Goal: Task Accomplishment & Management: Use online tool/utility

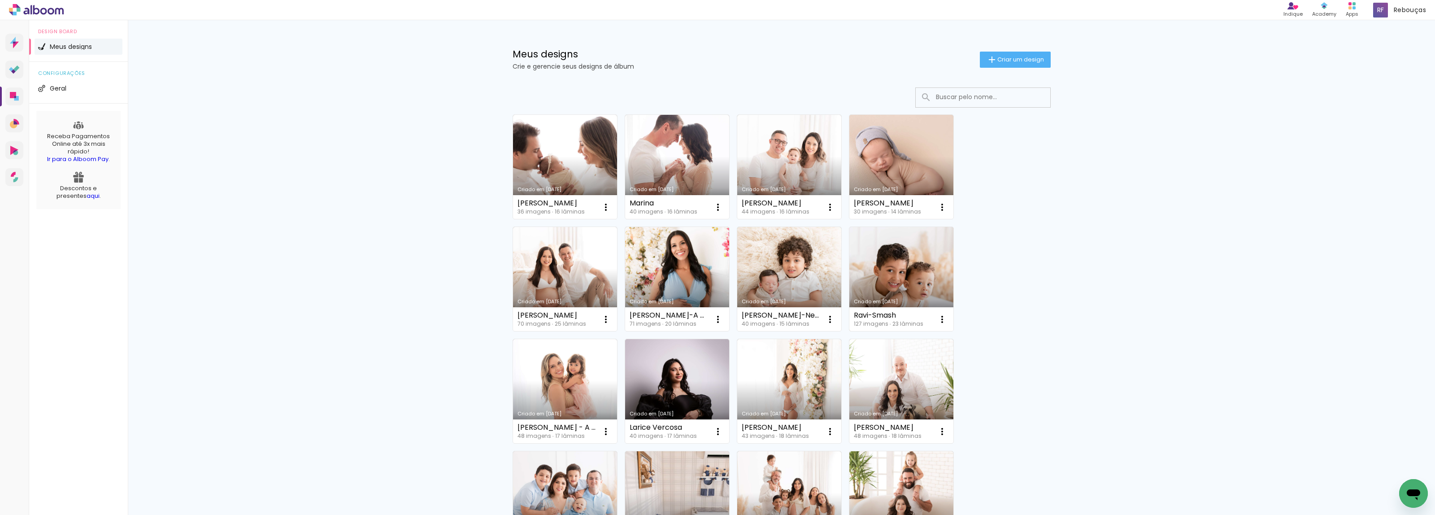
click at [896, 301] on div "Criado em [DATE]" at bounding box center [901, 301] width 95 height 5
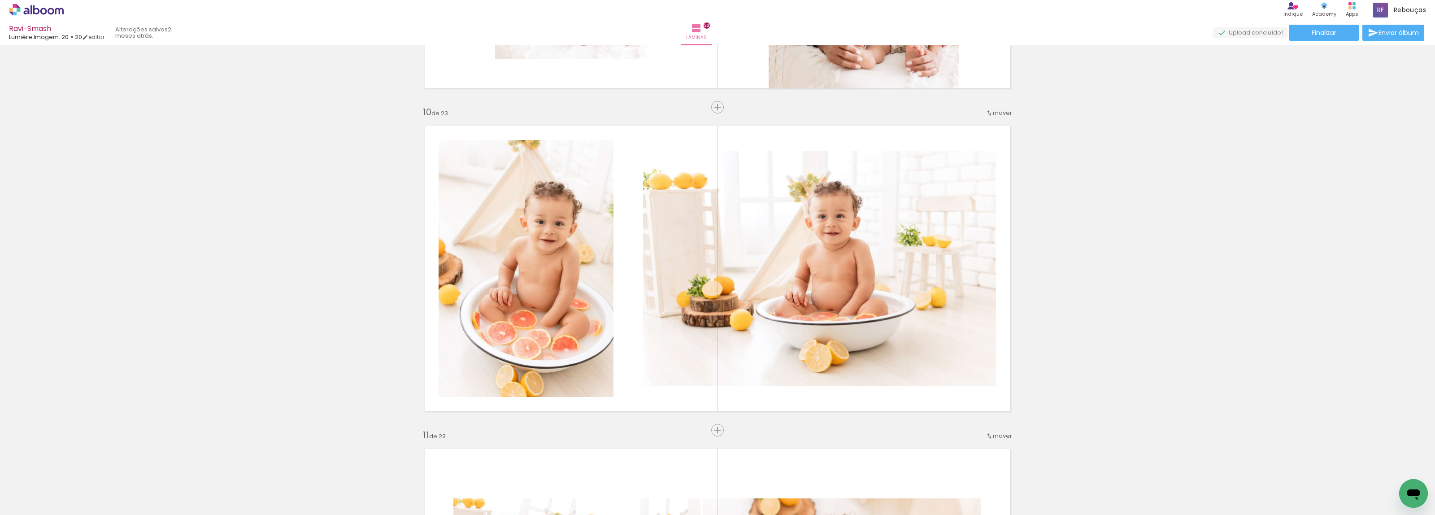
scroll to position [2970, 0]
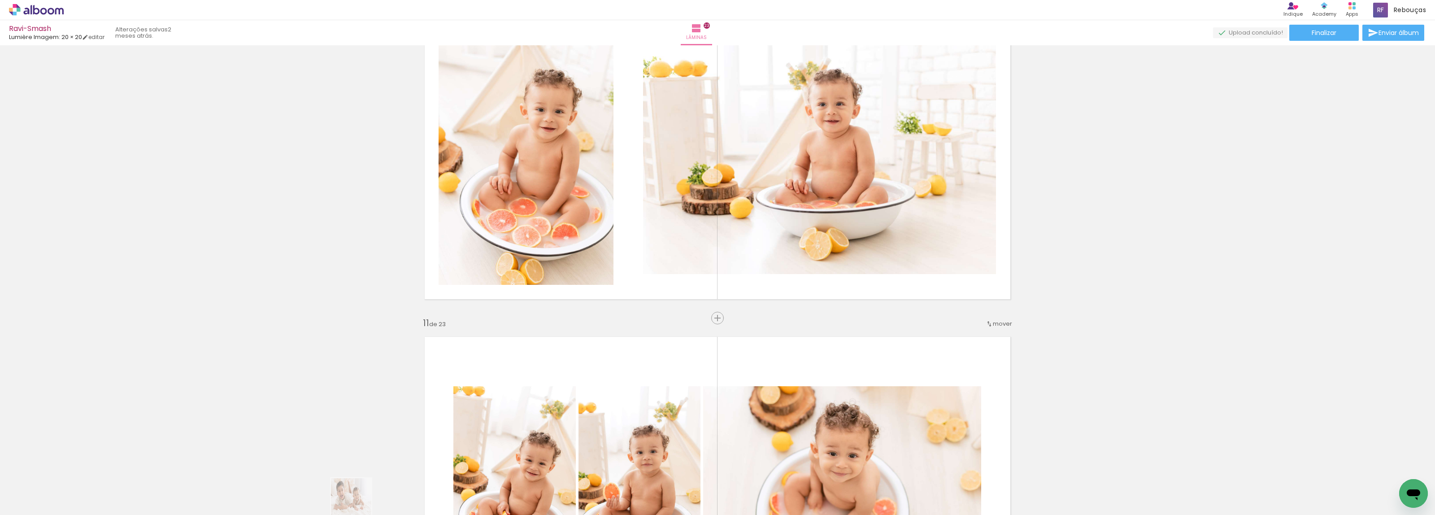
click at [358, 505] on quentale-thumb at bounding box center [341, 485] width 50 height 52
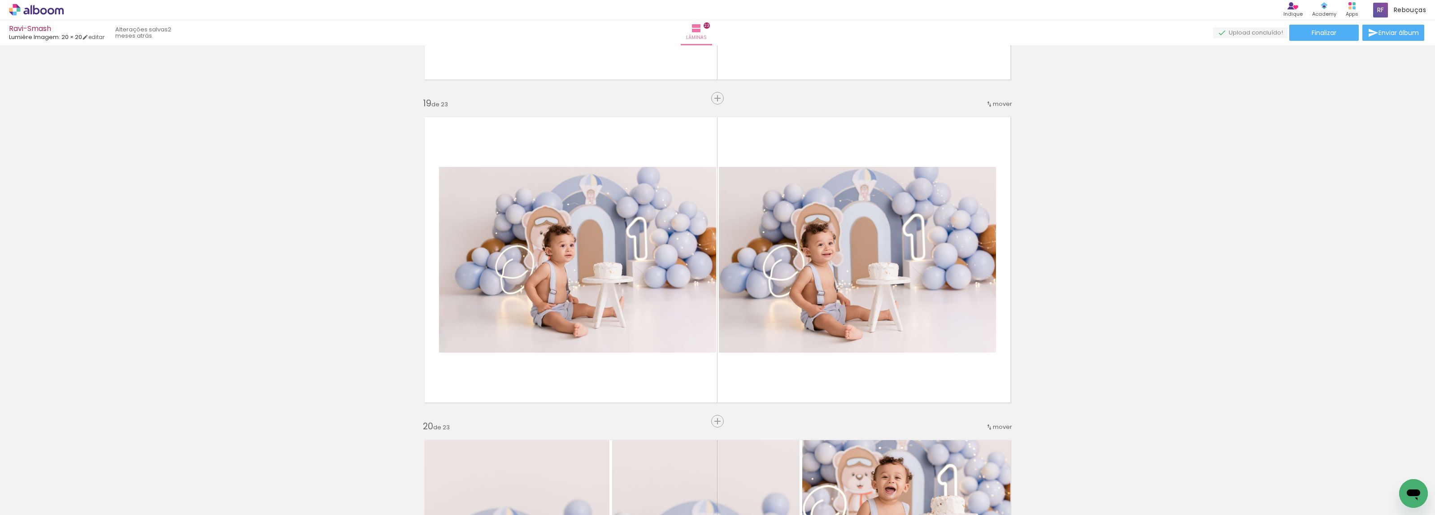
scroll to position [5941, 0]
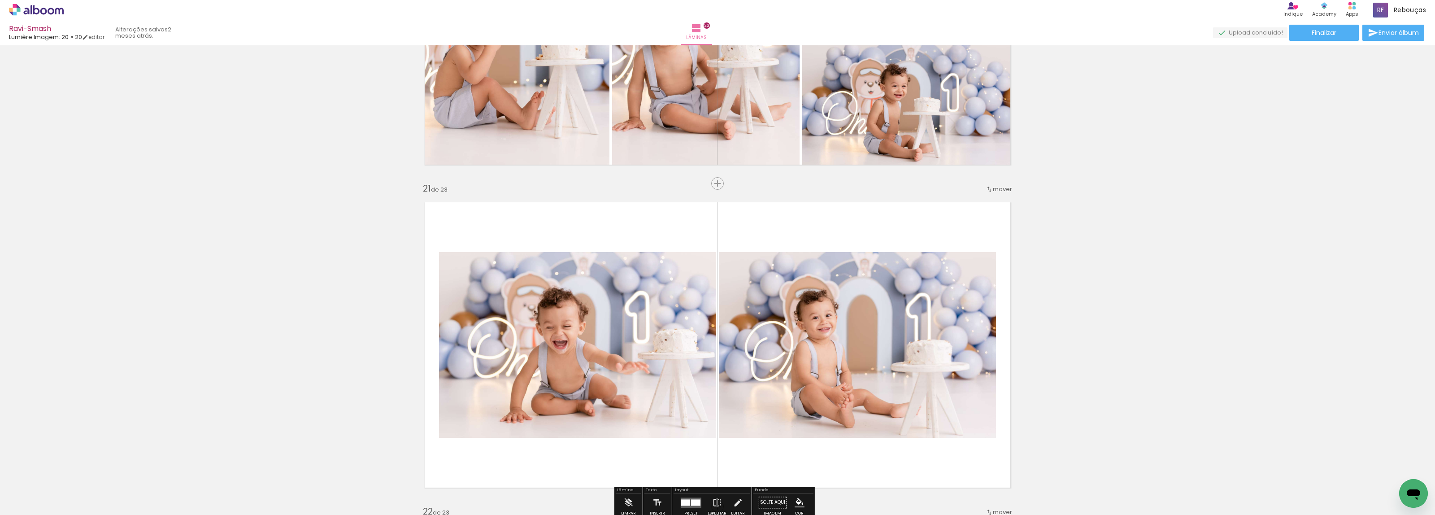
scroll to position [6053, 0]
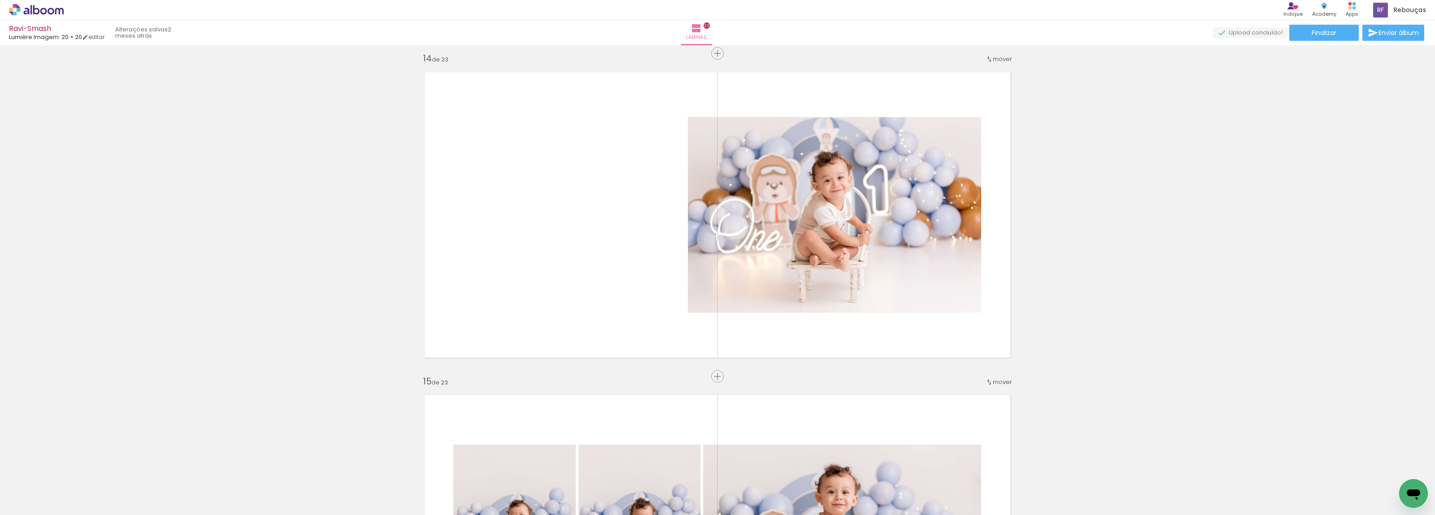
scroll to position [4147, 0]
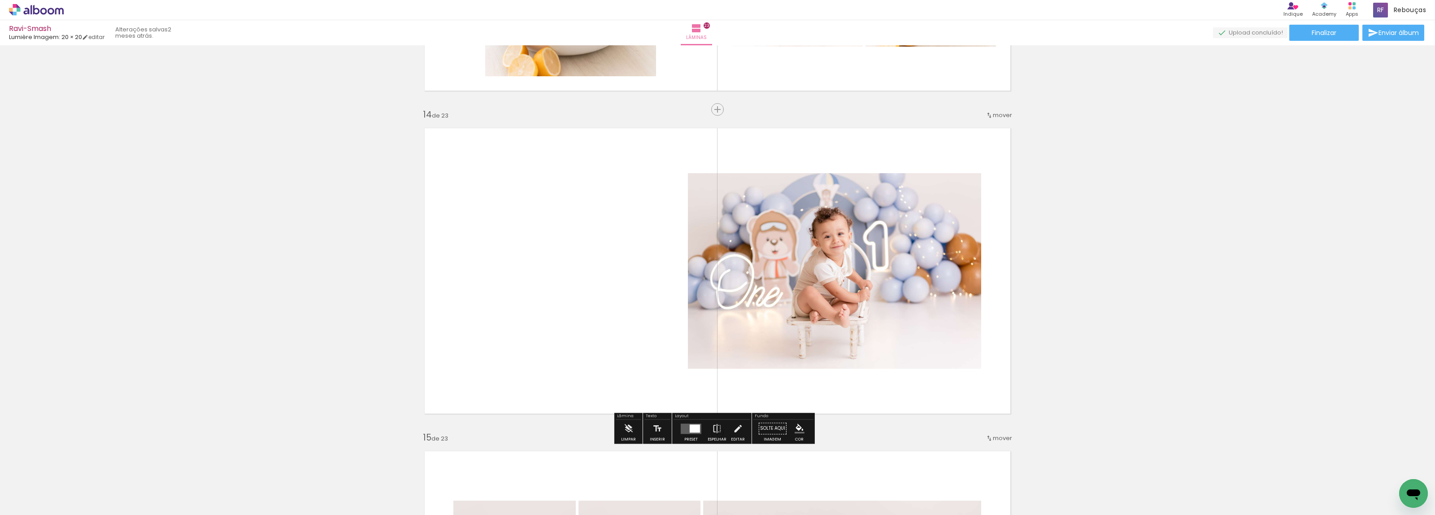
click at [695, 431] on div at bounding box center [695, 428] width 10 height 8
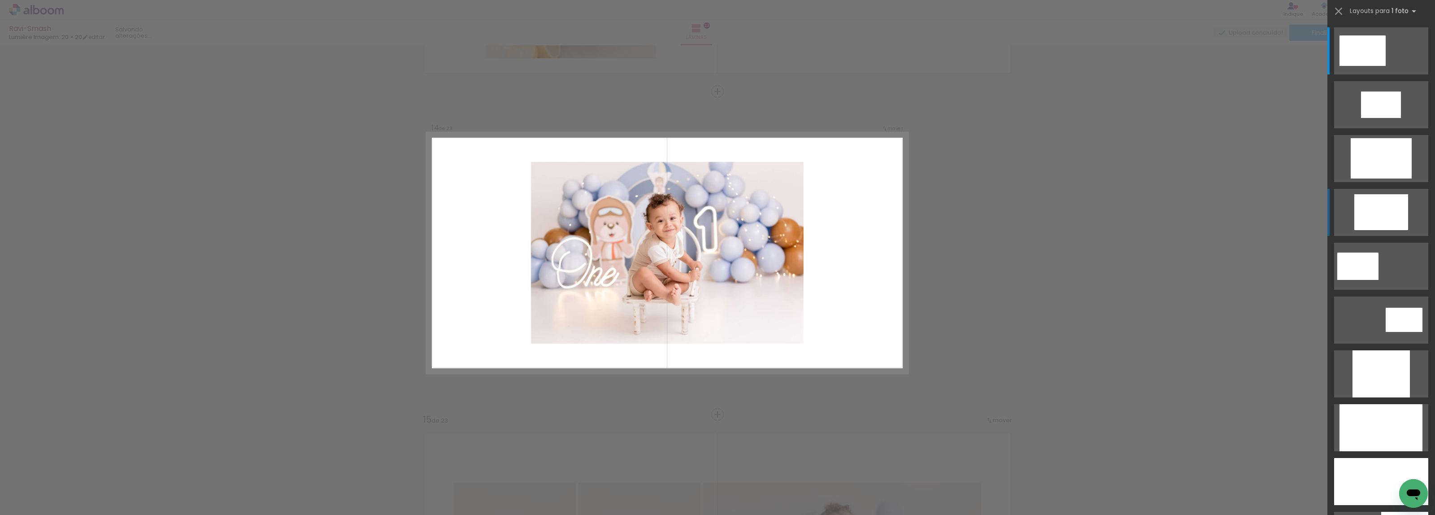
scroll to position [4166, 0]
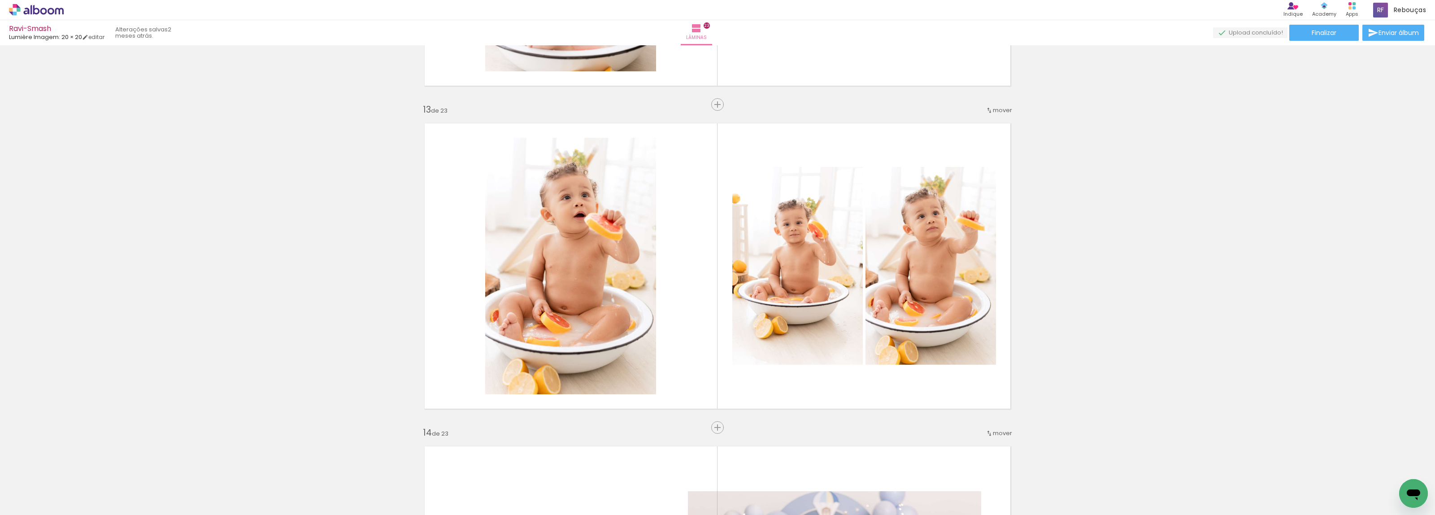
scroll to position [3661, 0]
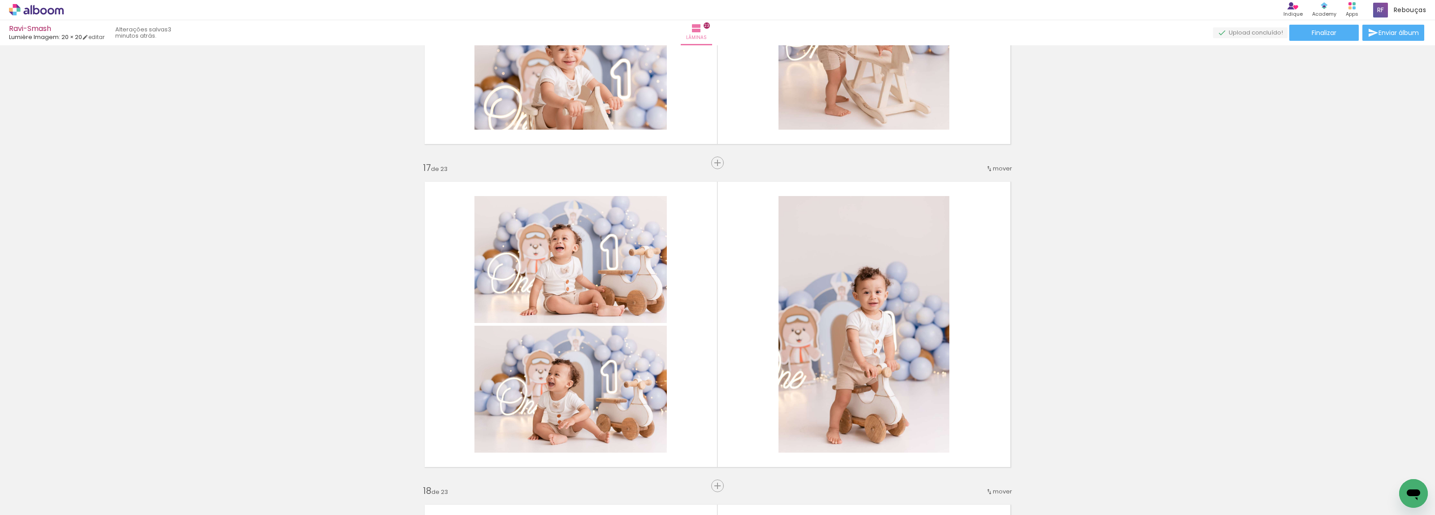
scroll to position [5175, 0]
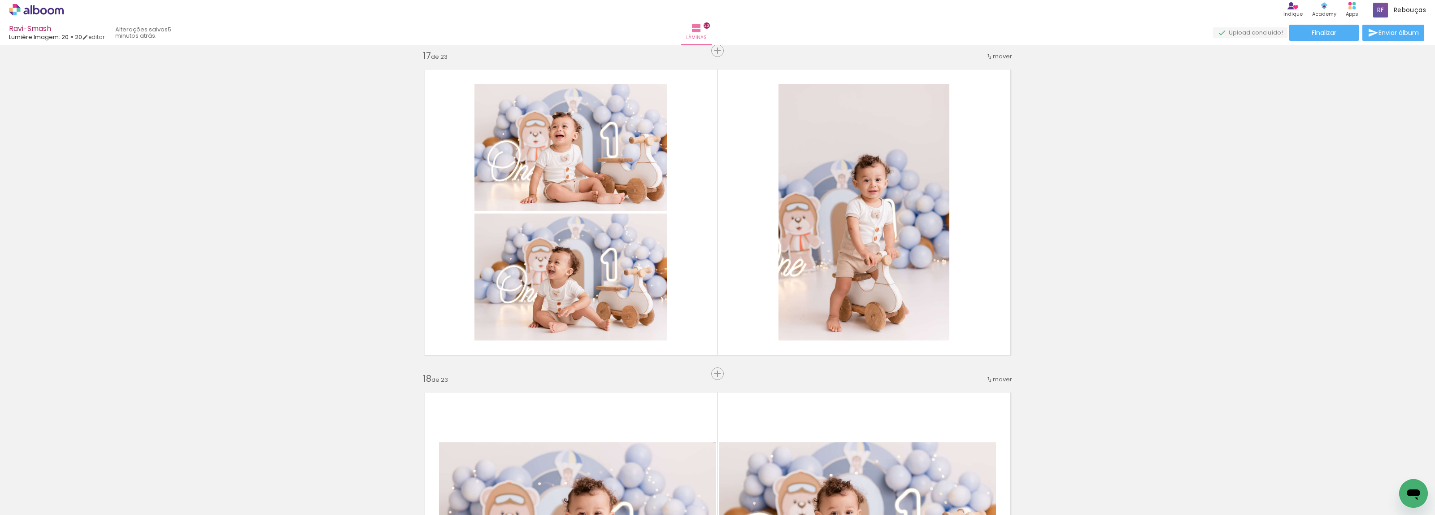
scroll to position [215, 0]
